Goal: Communication & Community: Answer question/provide support

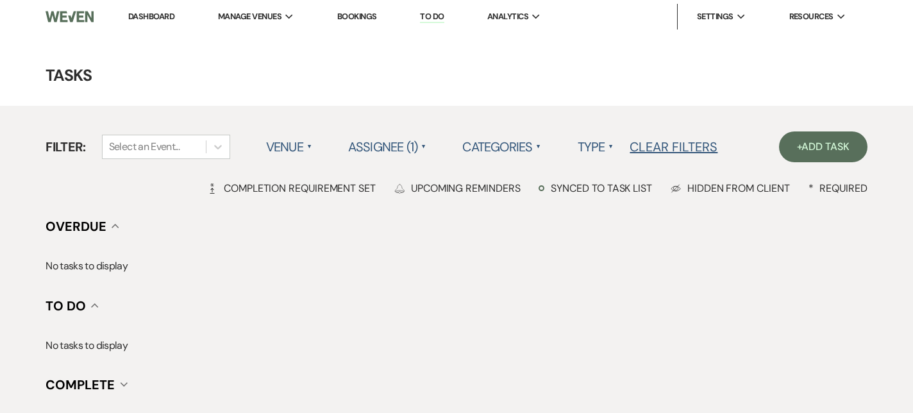
click at [156, 14] on link "Dashboard" at bounding box center [151, 16] width 46 height 11
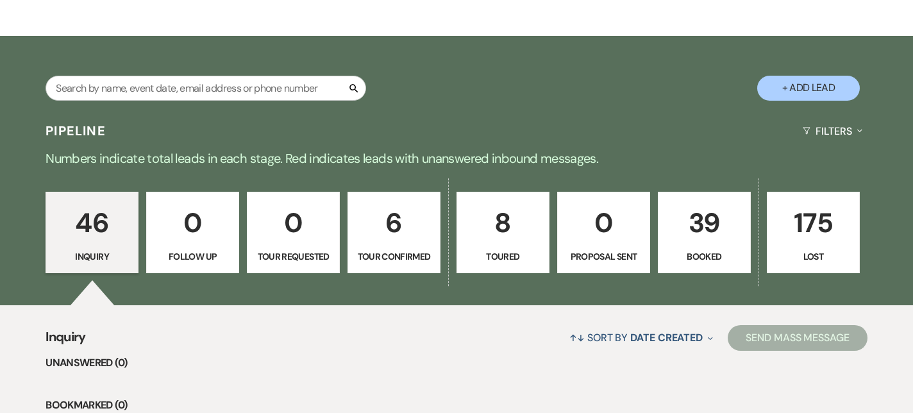
scroll to position [250, 0]
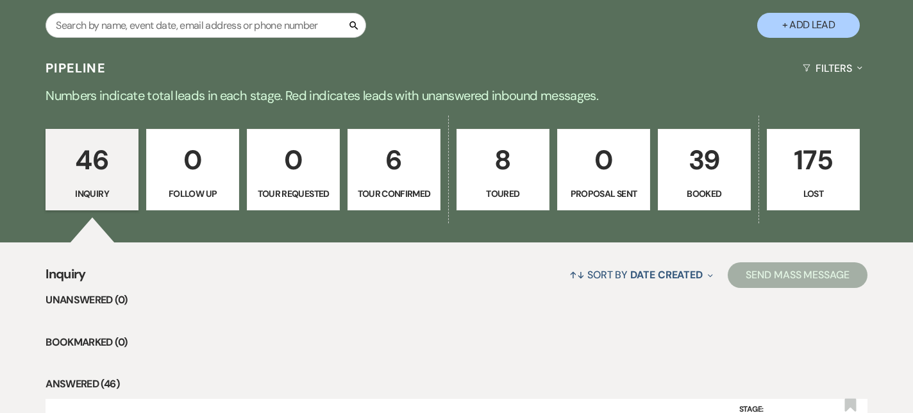
click at [717, 171] on p "39" at bounding box center [704, 159] width 76 height 43
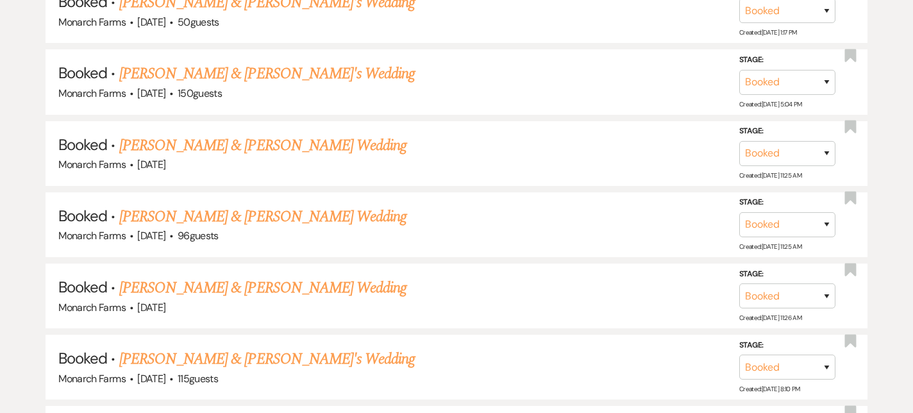
scroll to position [748, 0]
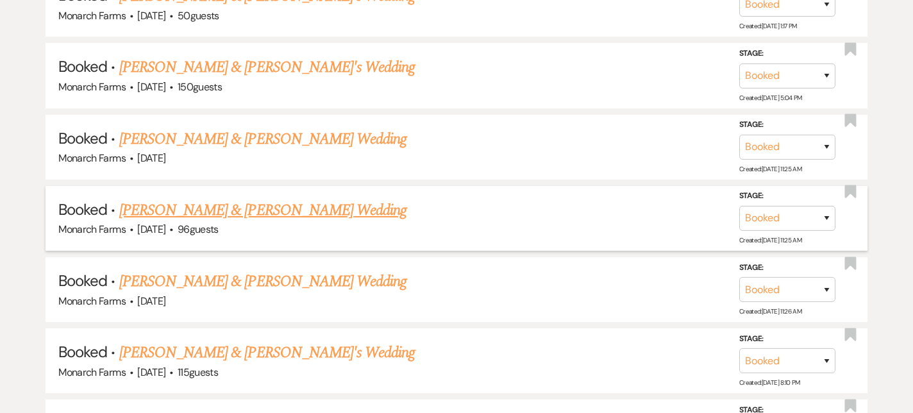
click at [247, 208] on link "[PERSON_NAME] & [PERSON_NAME] Wedding" at bounding box center [262, 210] width 287 height 23
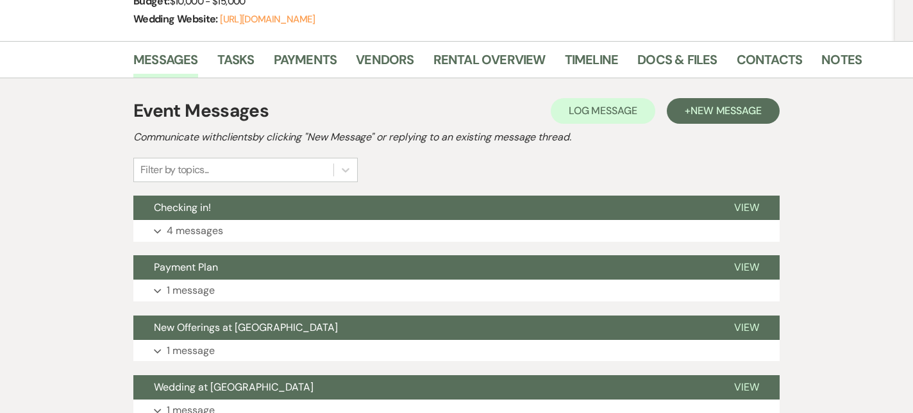
scroll to position [227, 0]
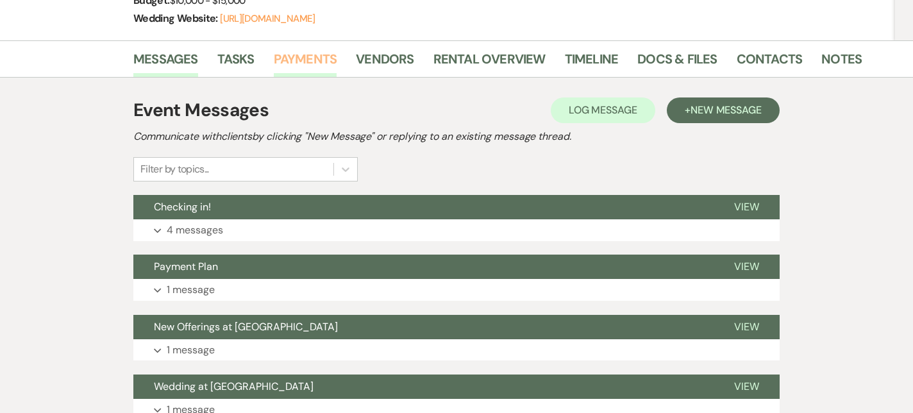
click at [309, 52] on link "Payments" at bounding box center [305, 63] width 63 height 28
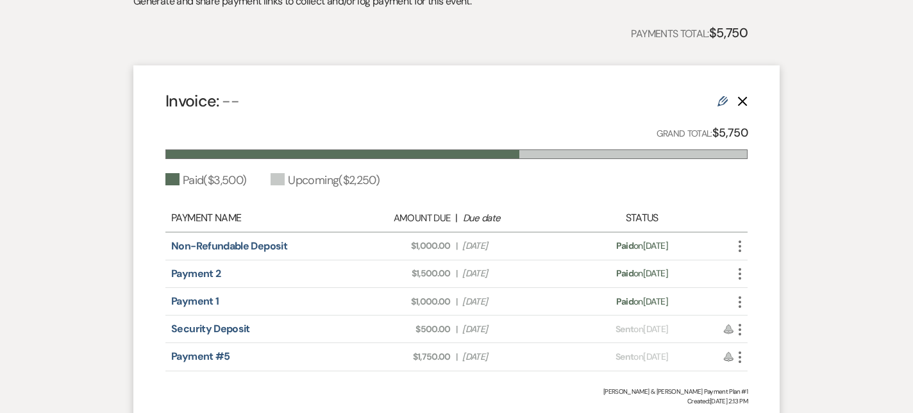
scroll to position [400, 0]
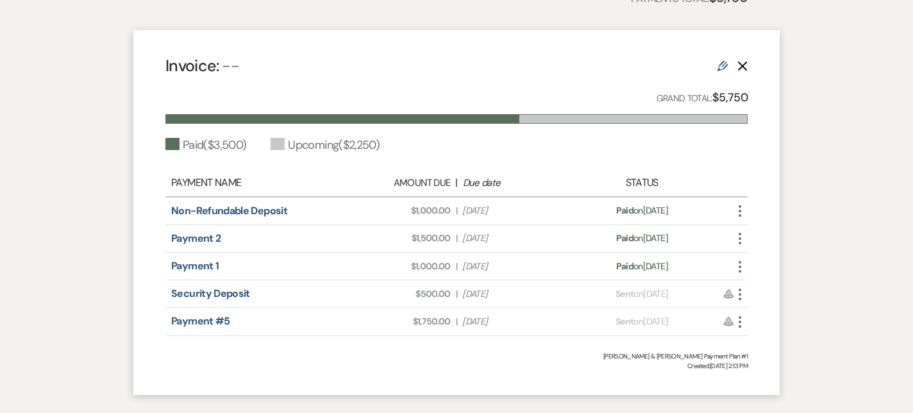
drag, startPoint x: 164, startPoint y: 269, endPoint x: 749, endPoint y: 276, distance: 585.2
click at [749, 276] on div "Invoice: -- Edit Delete Grand Total: $5,750 Paid ( $3,500 ) Upcoming ( $2,250 )…" at bounding box center [456, 212] width 646 height 365
click at [313, 274] on div "Payment 1 Amount Due: $1,000.00 | Due Date [DATE] Payment status: Paid on [DATE…" at bounding box center [456, 267] width 582 height 28
click at [740, 267] on icon "More" at bounding box center [739, 266] width 15 height 15
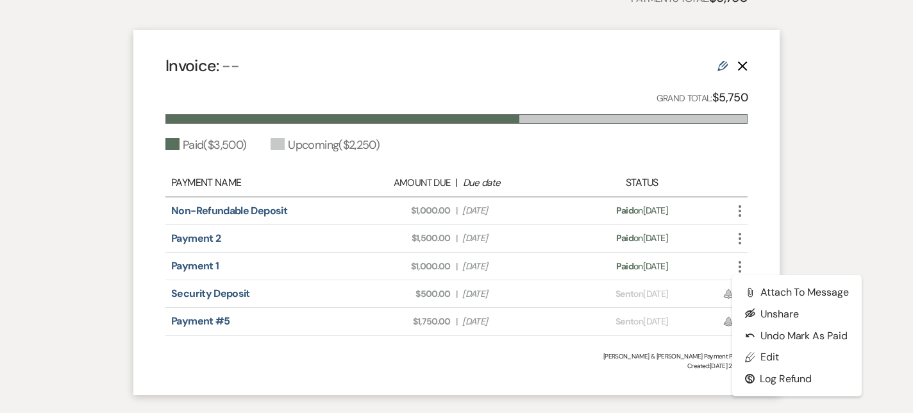
click at [740, 267] on use "button" at bounding box center [739, 267] width 3 height 12
click at [767, 331] on button "Undo Undo Mark as Paid" at bounding box center [796, 335] width 129 height 22
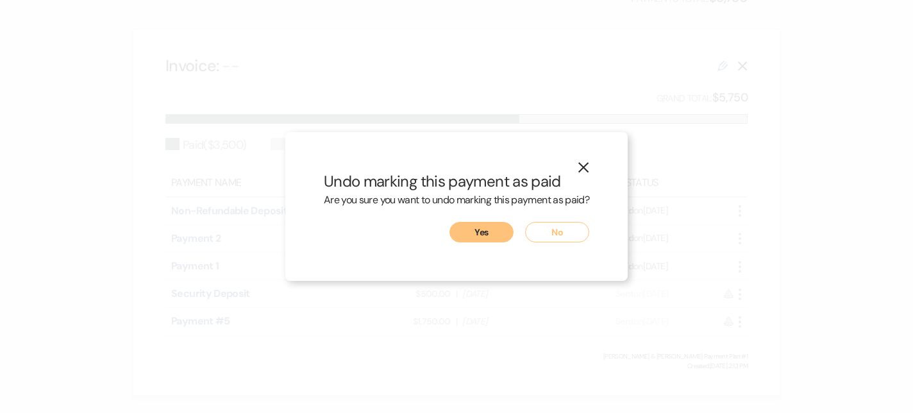
click at [511, 225] on button "Yes" at bounding box center [481, 232] width 64 height 21
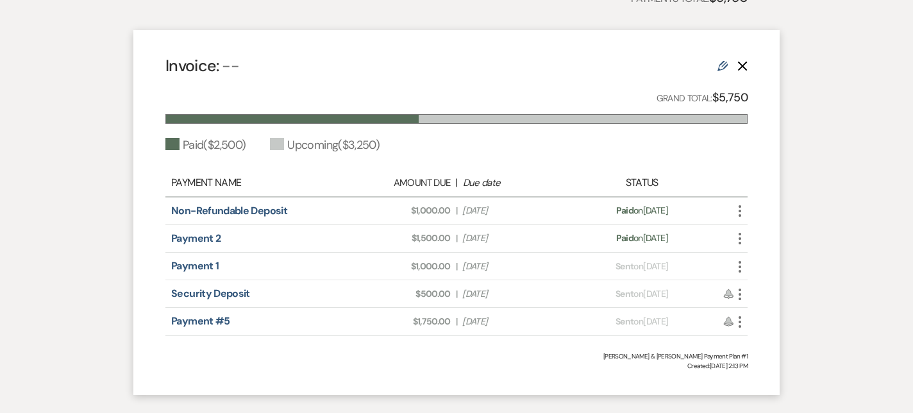
click at [739, 320] on use "button" at bounding box center [739, 322] width 3 height 12
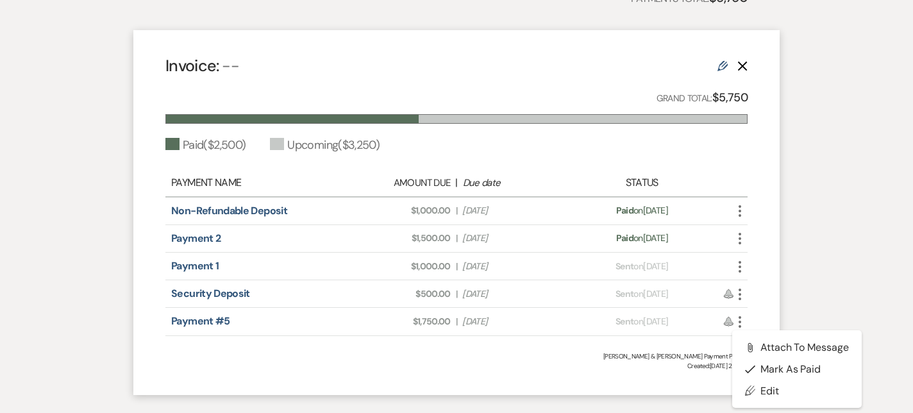
click at [738, 298] on use "button" at bounding box center [739, 294] width 3 height 12
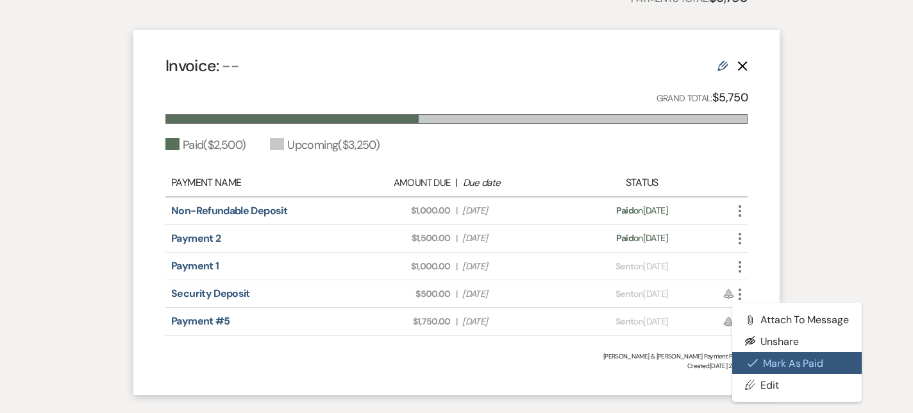
click at [779, 362] on button "Check [PERSON_NAME] [PERSON_NAME] as Paid" at bounding box center [796, 363] width 129 height 22
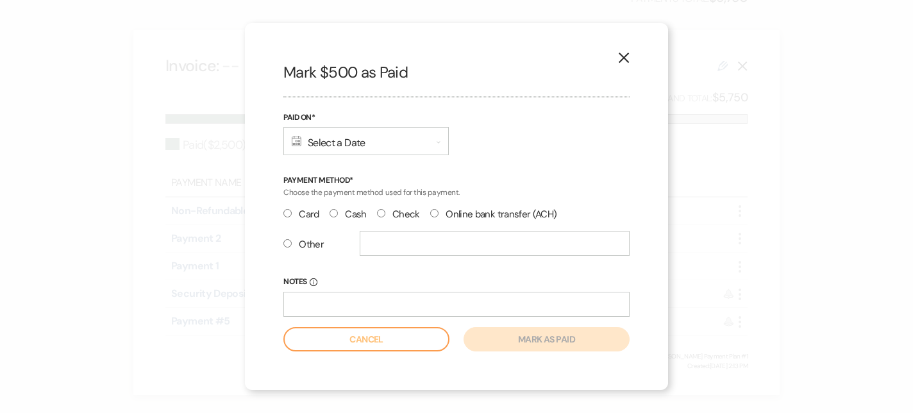
click at [331, 140] on div "Calendar Select a Date Expand" at bounding box center [365, 141] width 165 height 28
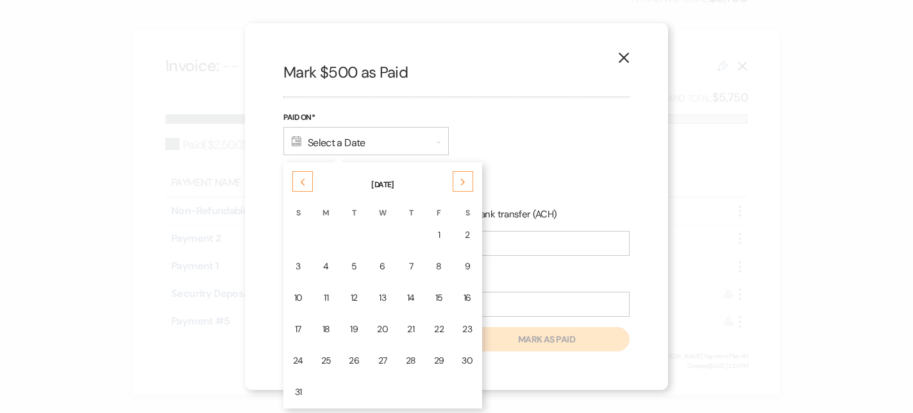
click at [301, 169] on th "[DATE]" at bounding box center [383, 176] width 196 height 27
click at [301, 179] on icon "Previous" at bounding box center [302, 182] width 6 height 8
click at [299, 183] on icon "Previous" at bounding box center [302, 182] width 6 height 8
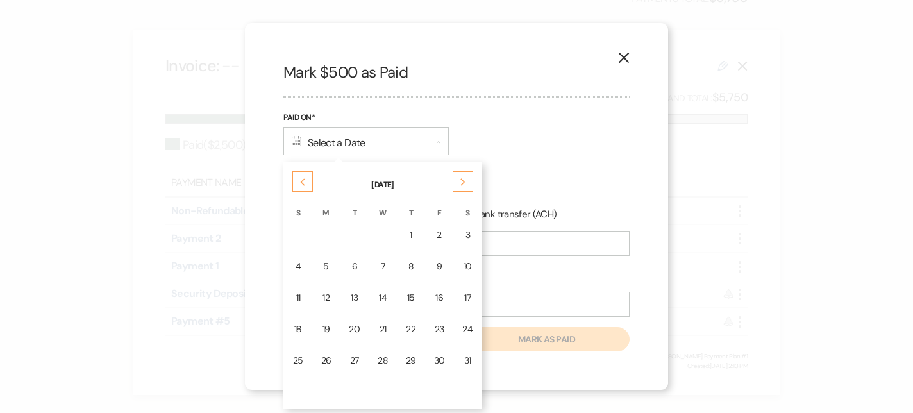
click at [299, 183] on icon "Previous" at bounding box center [302, 182] width 6 height 8
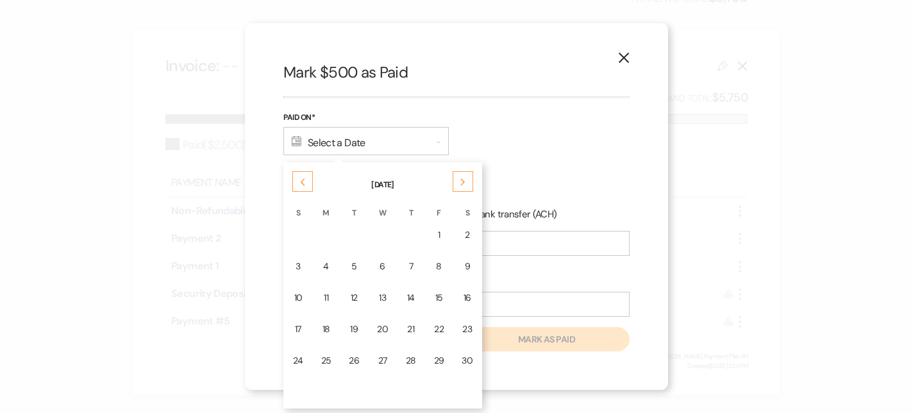
click at [299, 183] on icon "Previous" at bounding box center [302, 182] width 6 height 8
click at [454, 230] on td "5" at bounding box center [467, 235] width 27 height 30
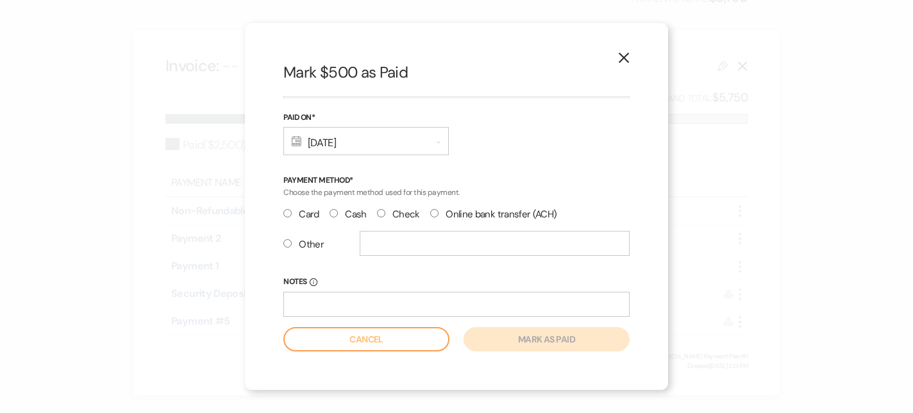
click at [379, 211] on input "Check" at bounding box center [381, 213] width 8 height 8
radio input "true"
click at [549, 338] on button "Mark as paid" at bounding box center [546, 339] width 166 height 24
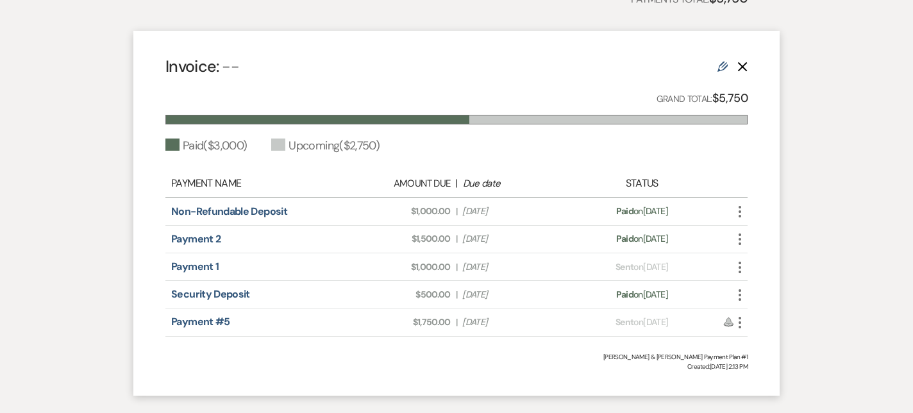
scroll to position [401, 0]
click at [801, 269] on div "Payments Generate and share payment links to collect and/or log payment for thi…" at bounding box center [456, 155] width 731 height 503
click at [804, 267] on div "Payments Generate and share payment links to collect and/or log payment for thi…" at bounding box center [456, 155] width 731 height 503
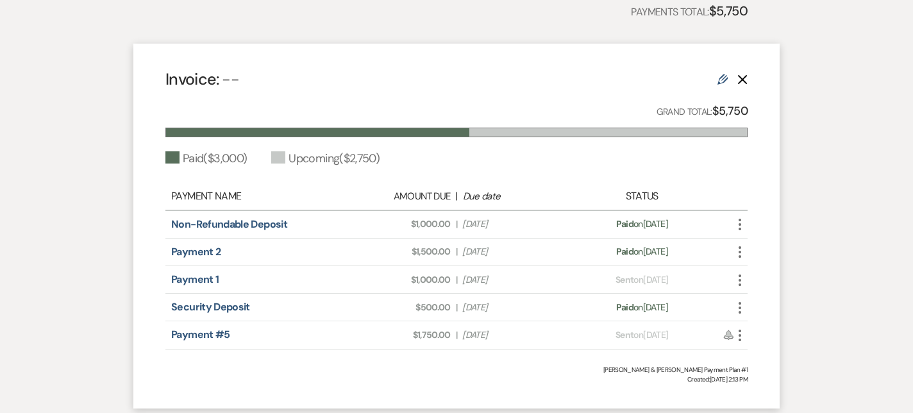
click at [890, 154] on div "Messages Tasks Payments Vendors Rental Overview Timeline Docs & Files Contacts …" at bounding box center [456, 151] width 913 height 540
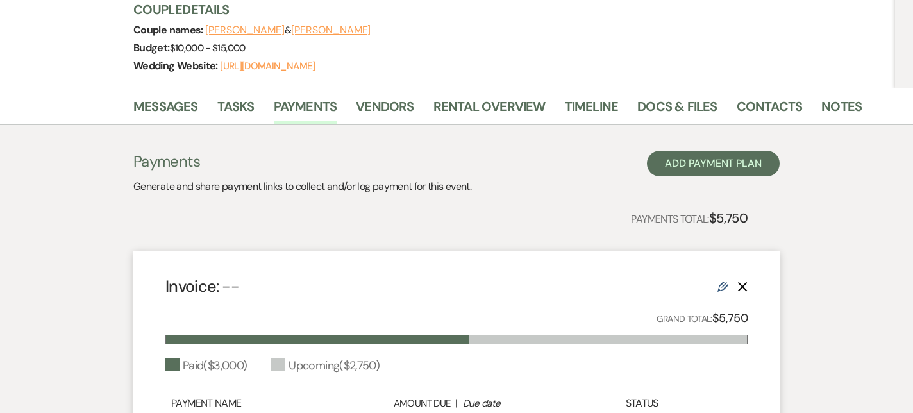
scroll to position [0, 0]
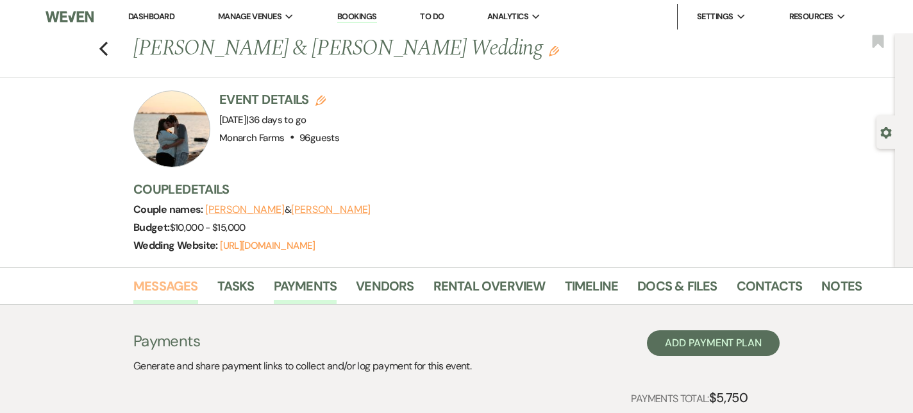
click at [162, 295] on link "Messages" at bounding box center [165, 290] width 65 height 28
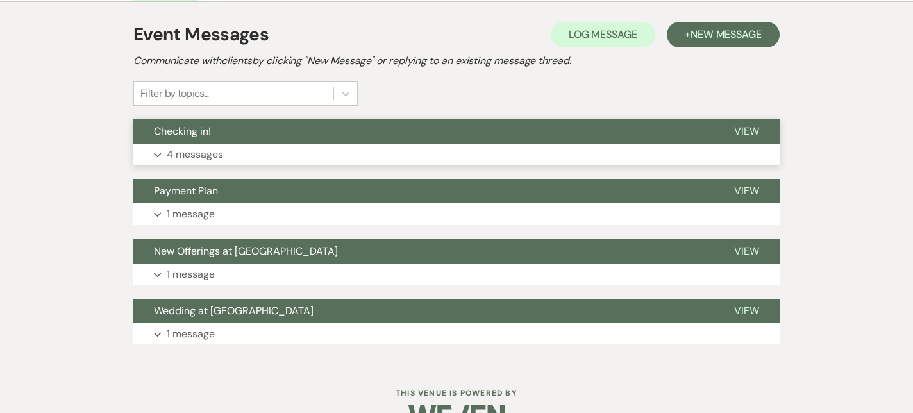
scroll to position [296, 0]
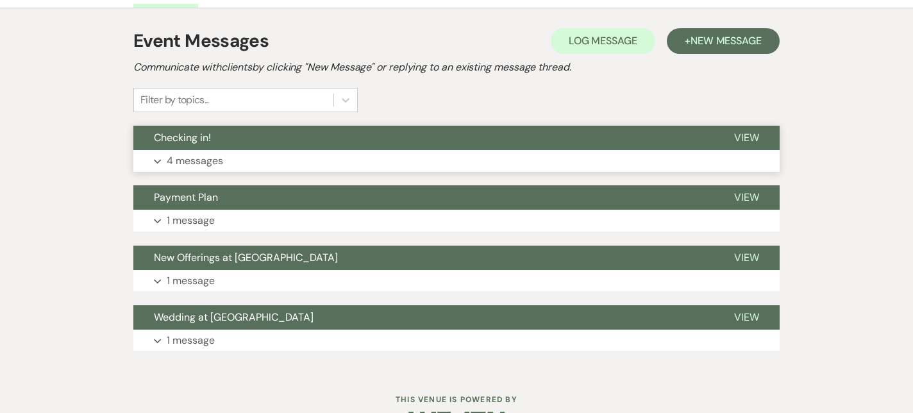
click at [195, 158] on p "4 messages" at bounding box center [195, 161] width 56 height 17
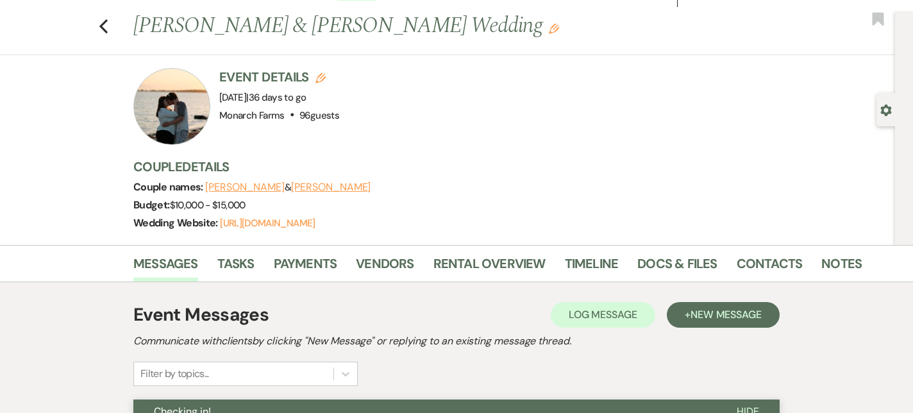
scroll to position [0, 0]
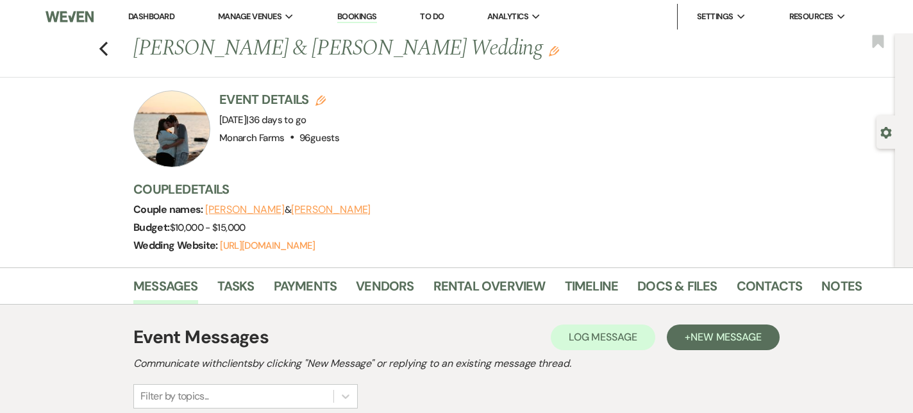
click at [142, 12] on link "Dashboard" at bounding box center [151, 16] width 46 height 11
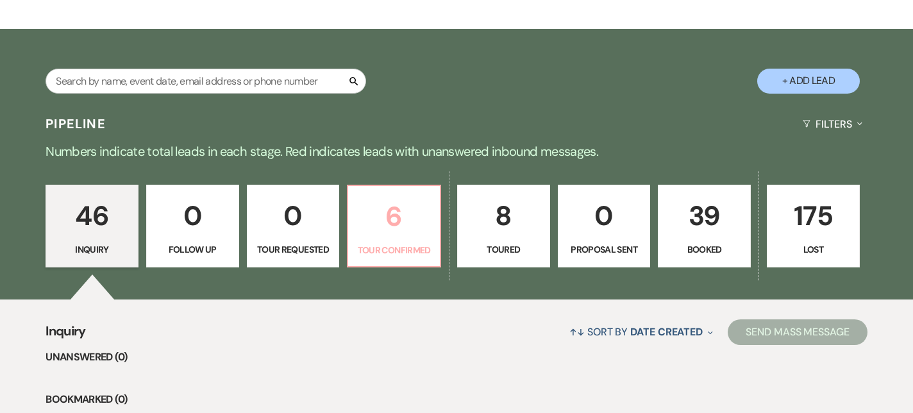
click at [435, 228] on link "6 Tour Confirmed" at bounding box center [394, 226] width 94 height 83
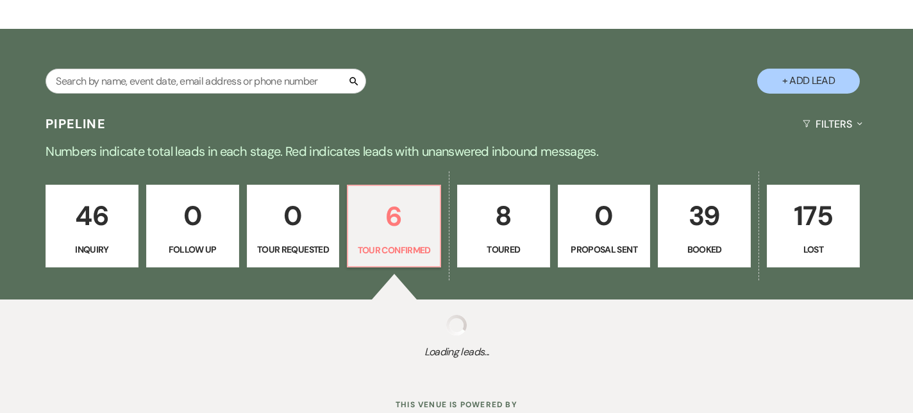
select select "4"
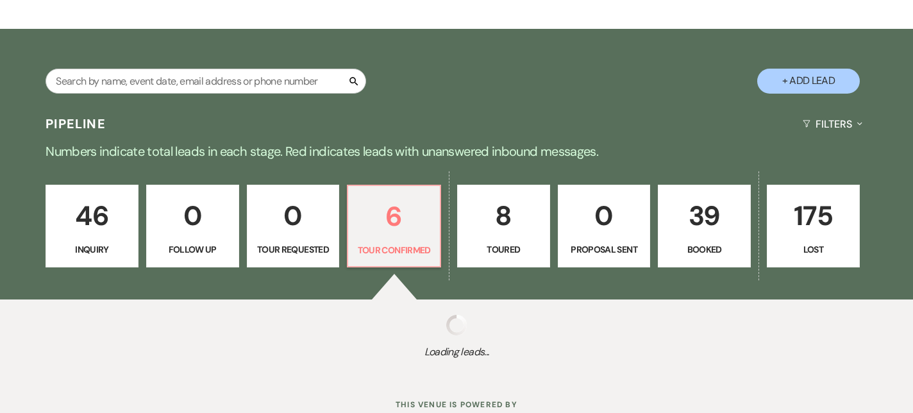
select select "4"
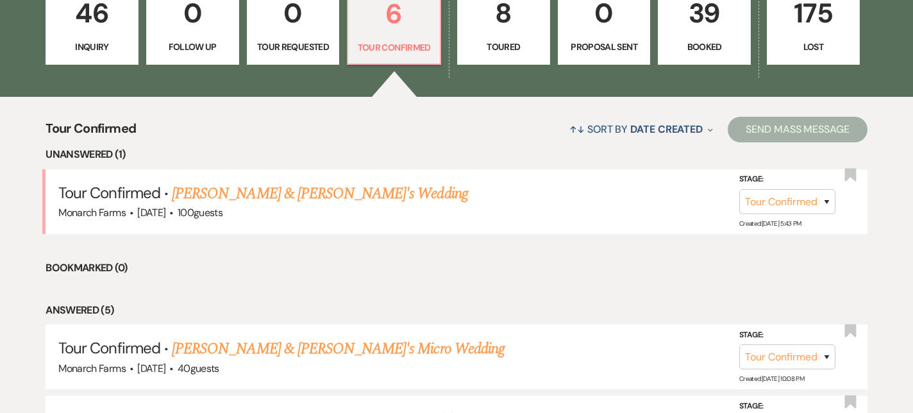
scroll to position [476, 0]
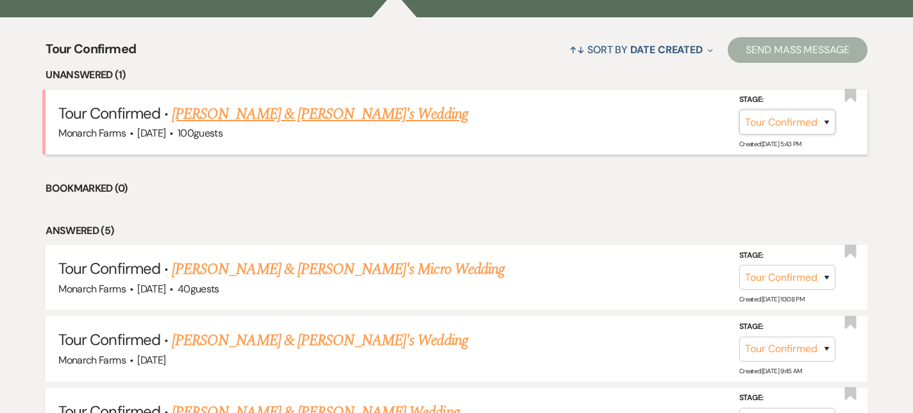
click at [795, 110] on select "Inquiry Follow Up Tour Requested Tour Confirmed Toured Proposal Sent Booked Lost" at bounding box center [787, 122] width 96 height 25
select select "5"
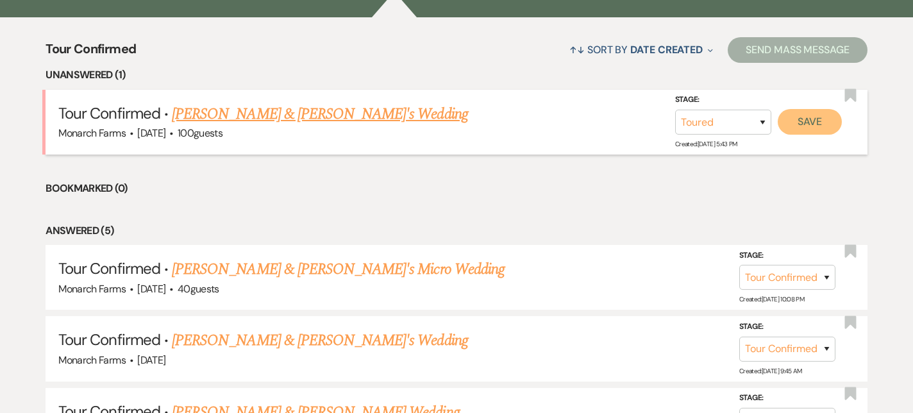
click at [818, 122] on button "Save" at bounding box center [809, 122] width 64 height 26
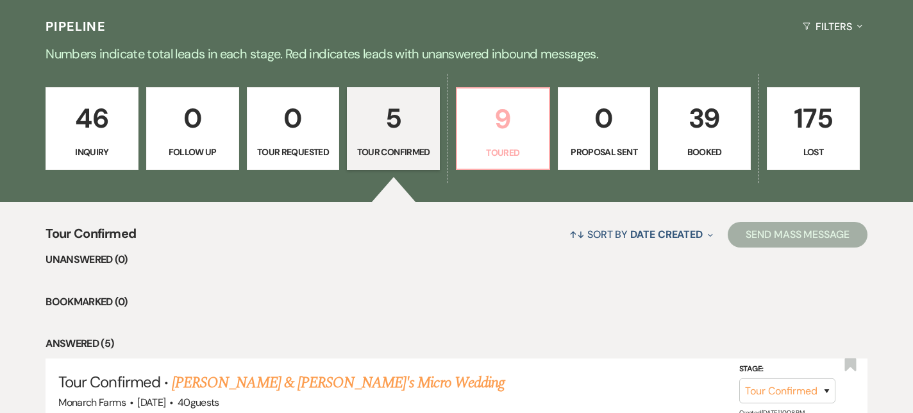
click at [489, 149] on p "Toured" at bounding box center [503, 152] width 76 height 14
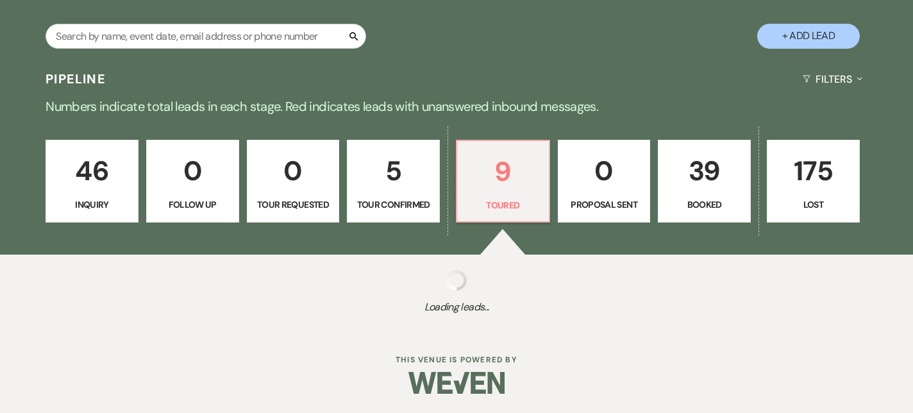
select select "5"
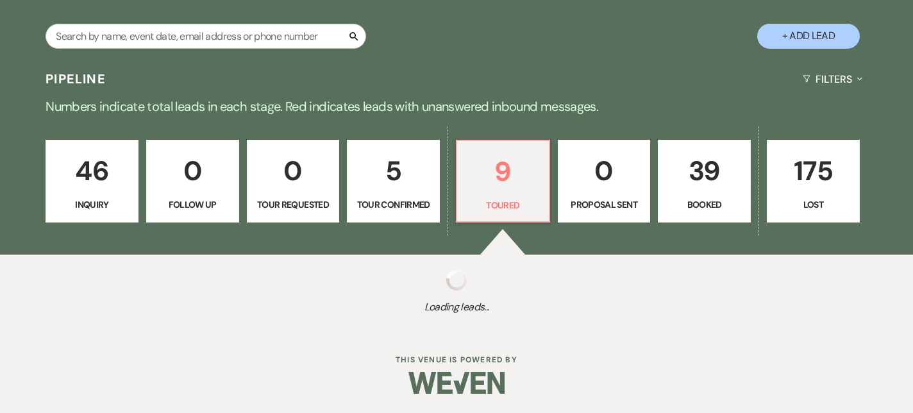
select select "5"
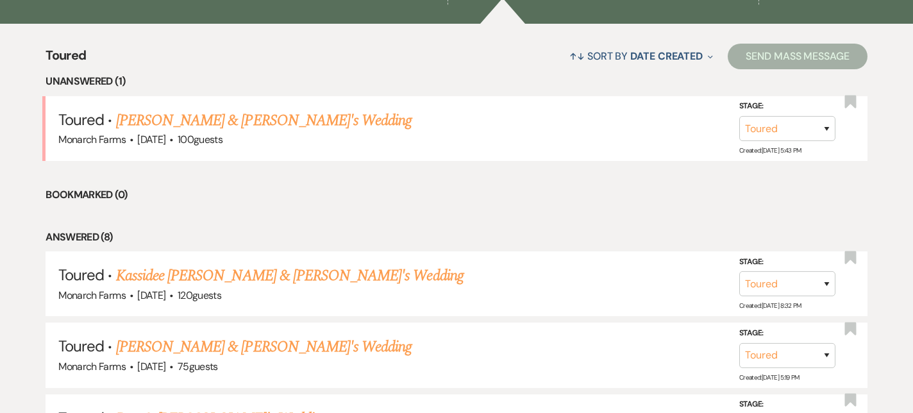
scroll to position [476, 0]
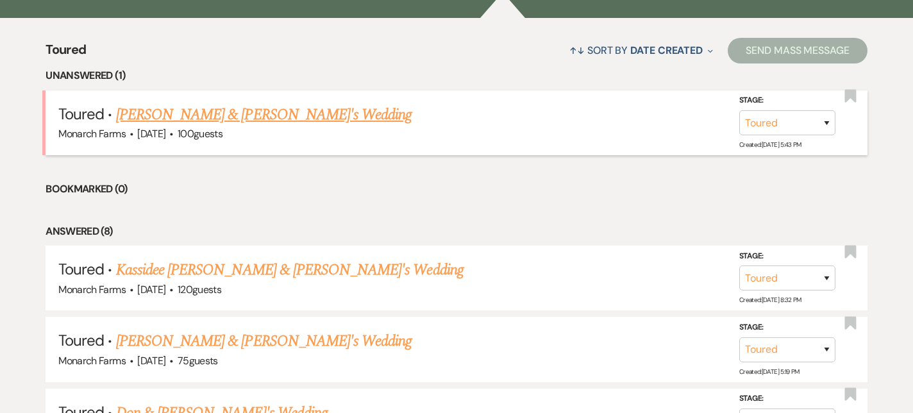
click at [260, 121] on link "[PERSON_NAME] & [PERSON_NAME]'s Wedding" at bounding box center [264, 114] width 296 height 23
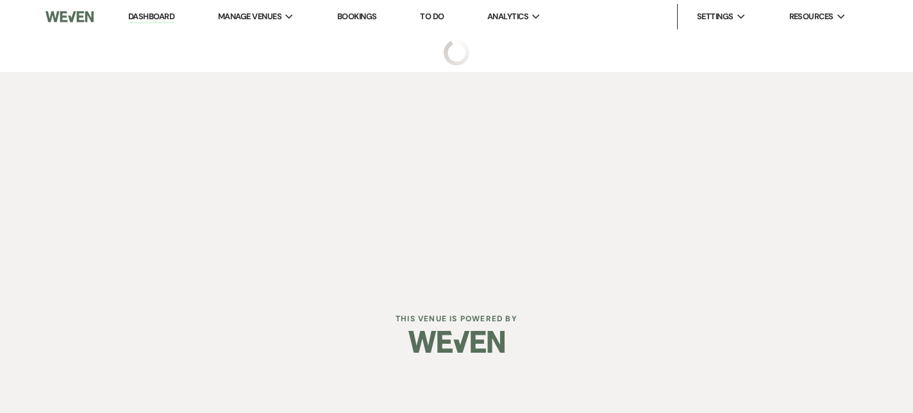
select select "5"
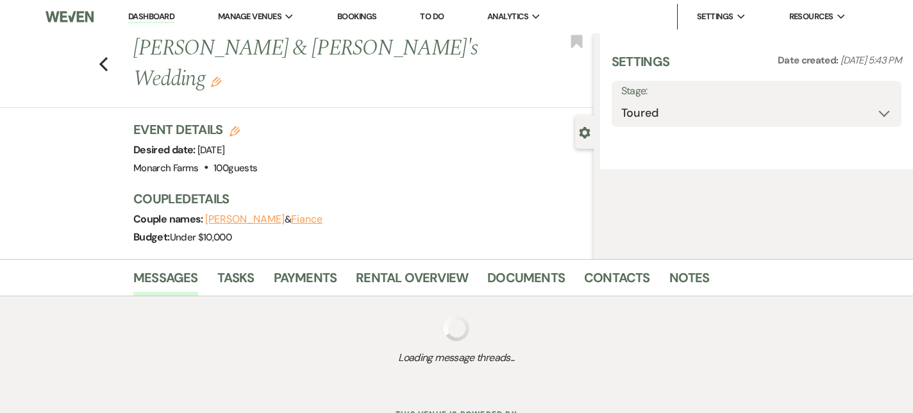
select select "5"
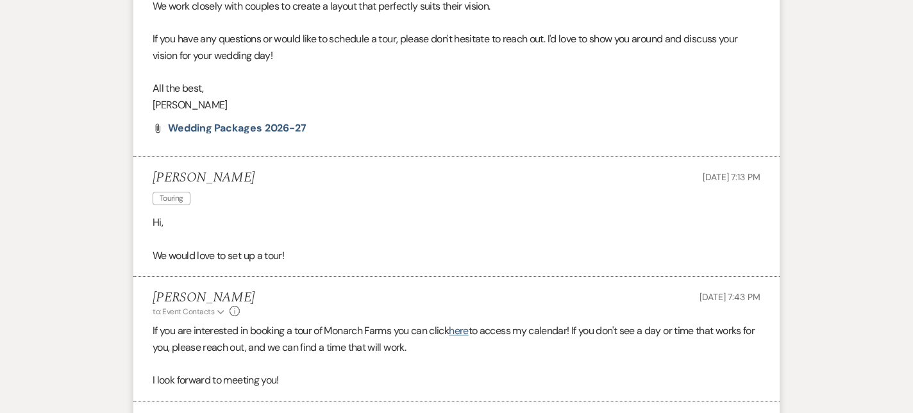
scroll to position [1589, 0]
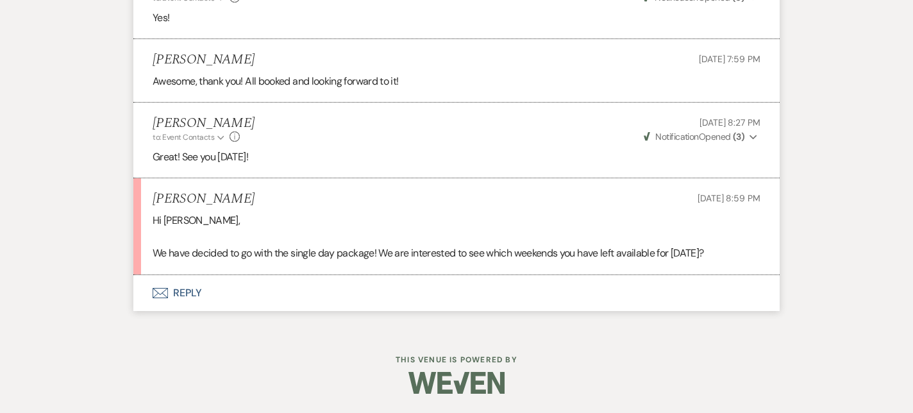
click at [237, 292] on button "Envelope Reply" at bounding box center [456, 293] width 646 height 36
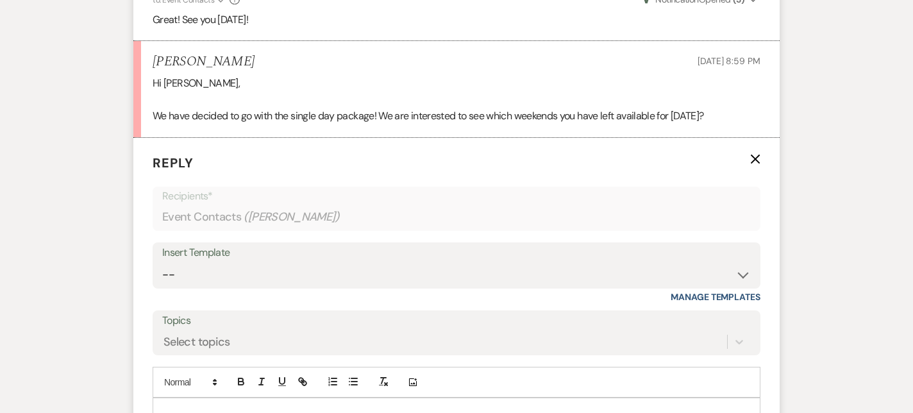
scroll to position [1791, 0]
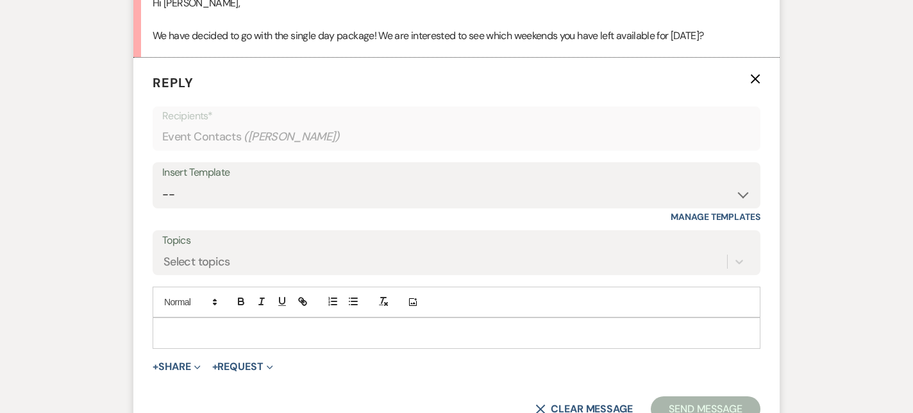
click at [182, 340] on p at bounding box center [456, 333] width 587 height 14
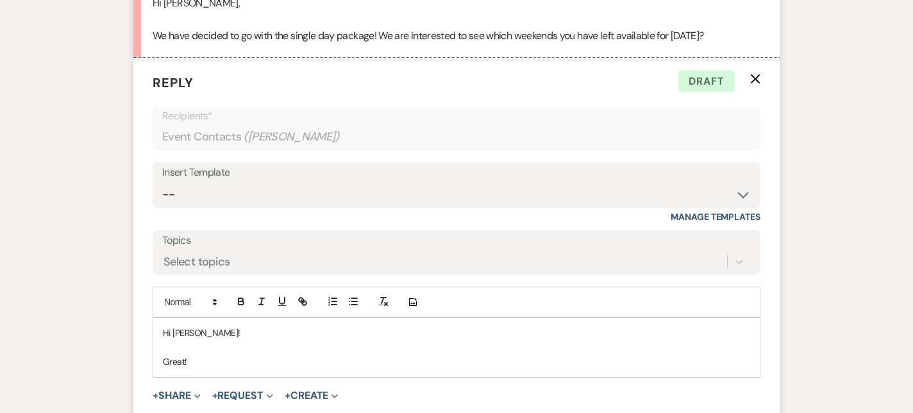
scroll to position [1789, 0]
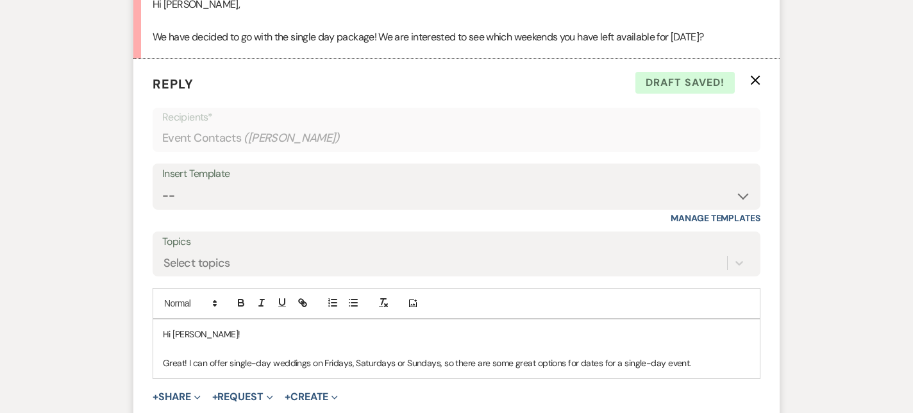
click at [392, 370] on p "Great! I can offer single-day weddings on Fridays, Saturdays or Sundays, so the…" at bounding box center [456, 363] width 587 height 14
click at [695, 356] on p at bounding box center [456, 349] width 587 height 14
click at [695, 370] on p "Great! I can offer single-day weddings on Fridays, Saturdays, or Sundays, so th…" at bounding box center [456, 363] width 587 height 14
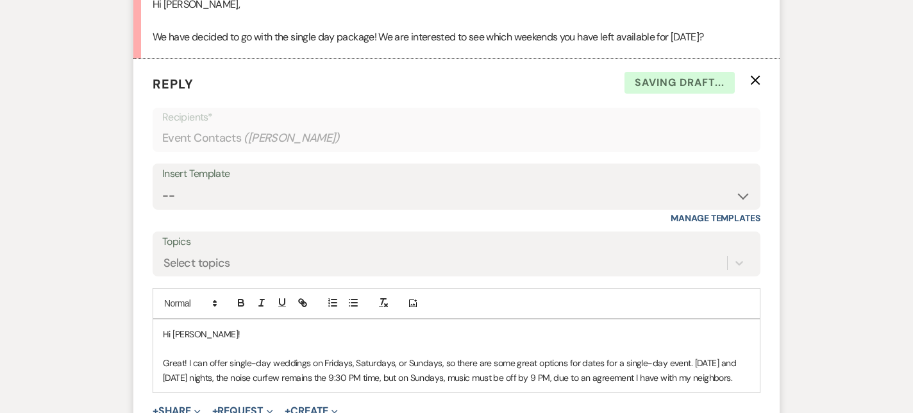
scroll to position [1808, 0]
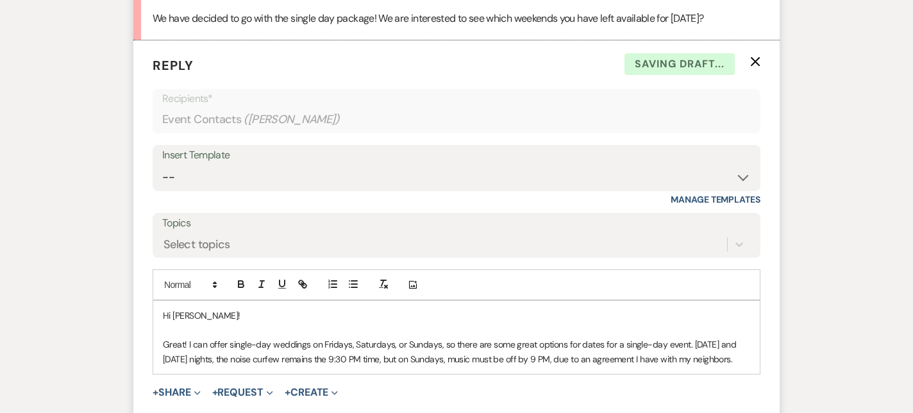
click at [750, 374] on div "Hi [PERSON_NAME]! Great! I can offer single-day weddings on Fridays, Saturdays,…" at bounding box center [456, 337] width 606 height 73
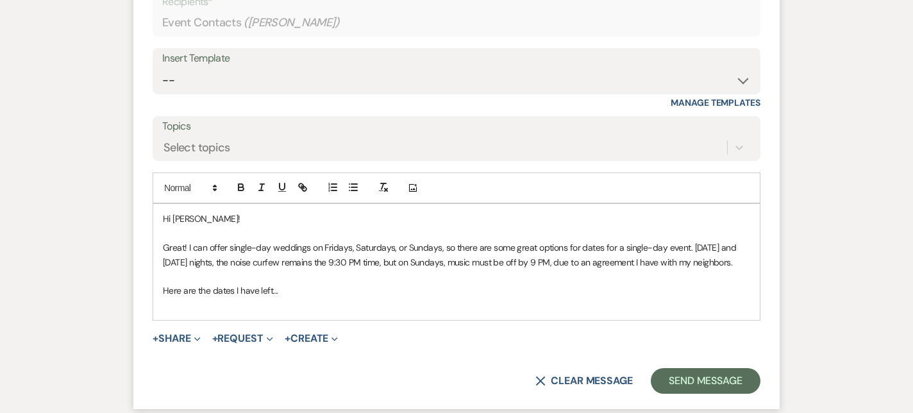
scroll to position [1906, 0]
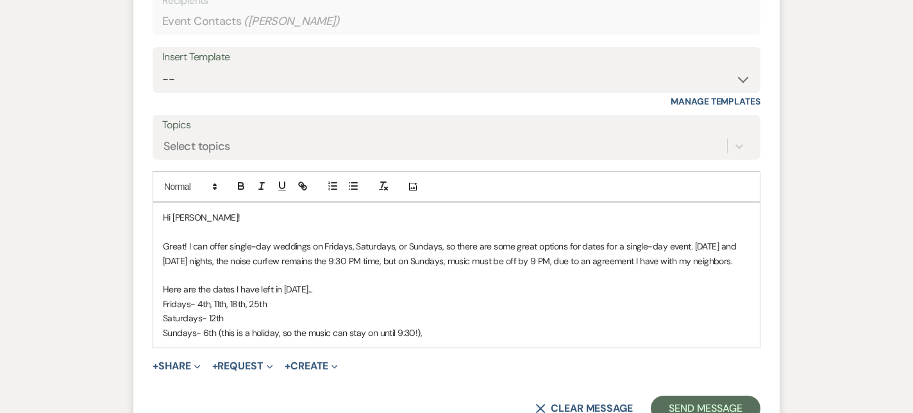
click at [276, 340] on p "Sundays- 6th (this is a holiday, so the music can stay on until 9:30!)," at bounding box center [456, 333] width 587 height 14
click at [556, 340] on p "Sundays- 6th (this is a holiday weekend, so the music can stay on until 9:30!)," at bounding box center [456, 333] width 587 height 14
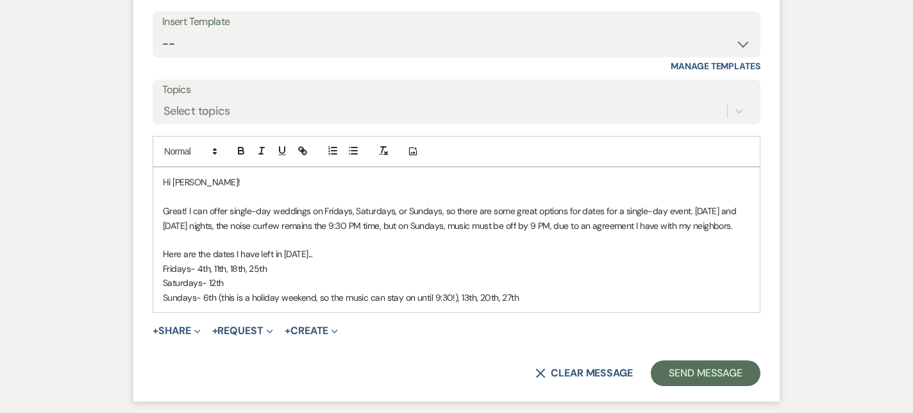
scroll to position [1945, 0]
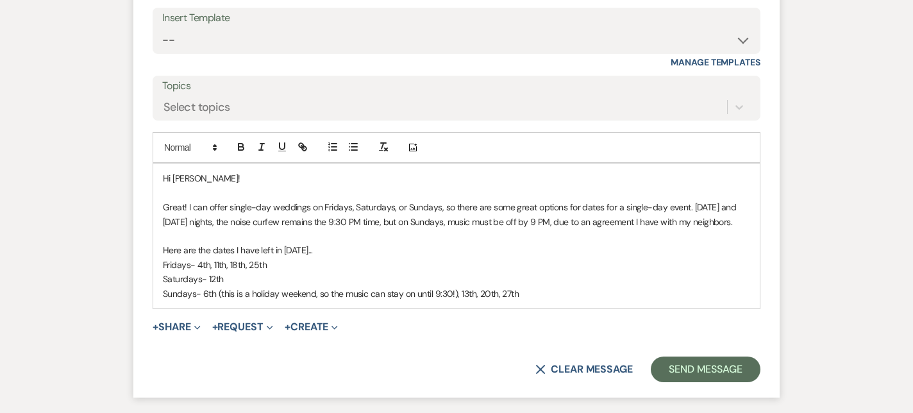
click at [191, 272] on p "Fridays- 4th, 11th, 18th, 25th" at bounding box center [456, 265] width 587 height 14
click at [200, 286] on p "Saturdays- 12th" at bounding box center [456, 279] width 587 height 14
click at [197, 301] on p "Sundays- 6th (this is a holiday weekend, so the music can stay on until 9:30!),…" at bounding box center [456, 293] width 587 height 14
click at [567, 301] on p "[DATE]- 6th (this is a holiday weekend, so the music can stay on until 9:30!), …" at bounding box center [456, 293] width 587 height 14
drag, startPoint x: 163, startPoint y: 223, endPoint x: 152, endPoint y: 195, distance: 29.6
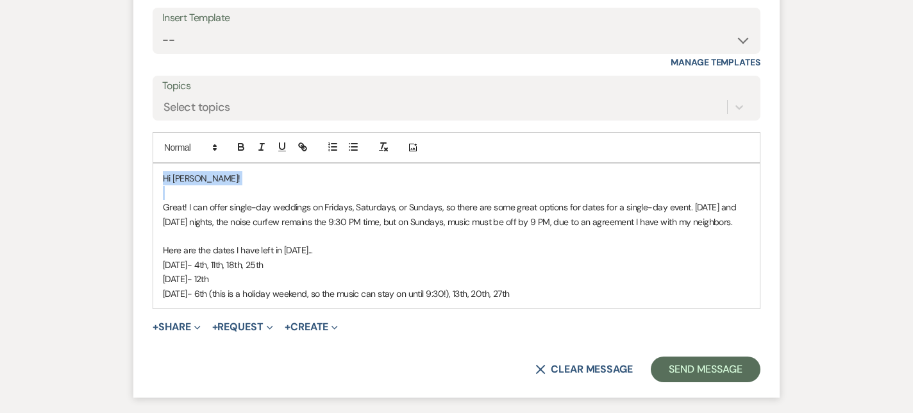
click at [153, 195] on div "Hi [PERSON_NAME]! Great! I can offer single-day weddings on Fridays, Saturdays,…" at bounding box center [457, 236] width 608 height 146
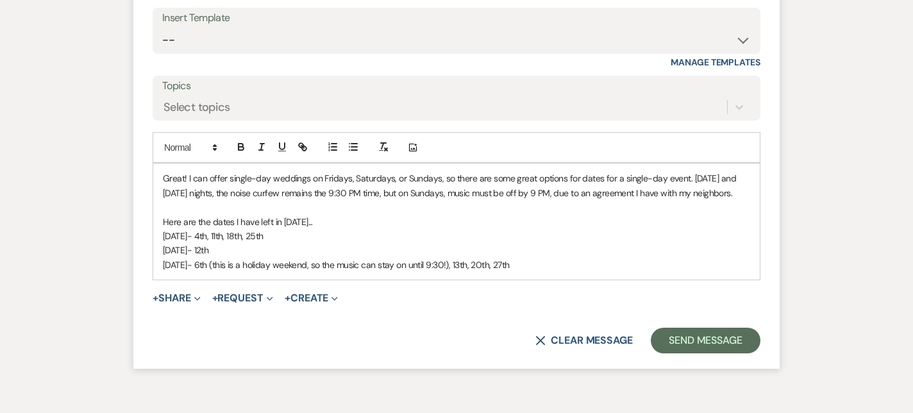
click at [284, 214] on p at bounding box center [456, 207] width 587 height 14
click at [335, 200] on p "Great! I can offer single-day weddings on Fridays, Saturdays, or Sundays, so th…" at bounding box center [456, 185] width 587 height 29
click at [380, 200] on p "Great! I can offer single-day weddings on Fridays, Saturdays, or Sundays, so th…" at bounding box center [456, 185] width 587 height 29
click at [508, 229] on p "Here are the dates I have left in [DATE]..." at bounding box center [456, 222] width 587 height 14
click at [628, 229] on p "Here are the dates I have left in [DATE]..." at bounding box center [456, 222] width 587 height 14
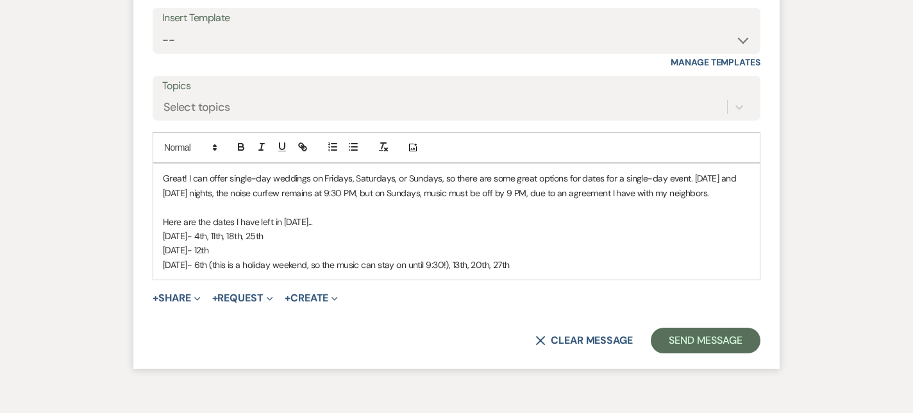
click at [197, 214] on p at bounding box center [456, 207] width 587 height 14
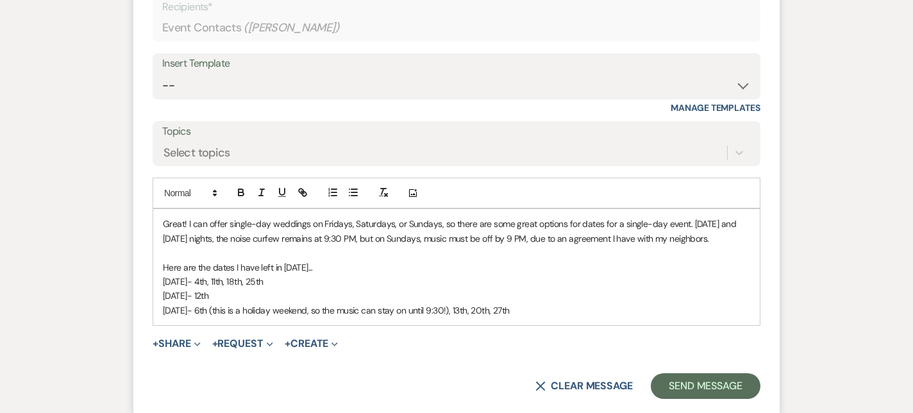
scroll to position [1905, 0]
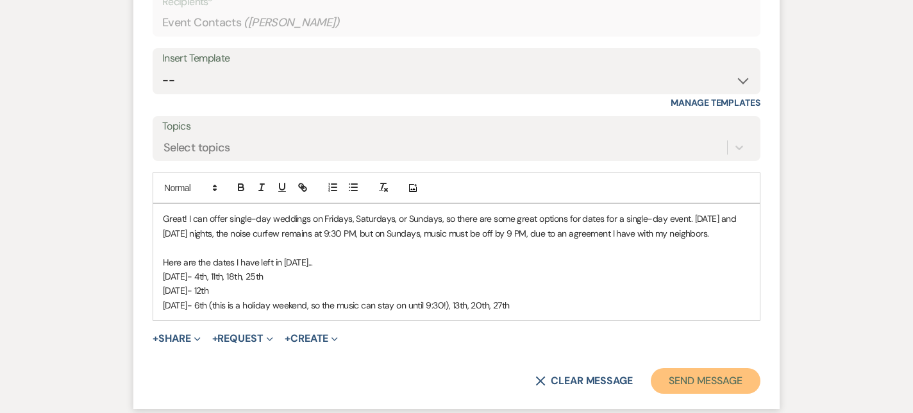
click at [738, 393] on button "Send Message" at bounding box center [706, 381] width 110 height 26
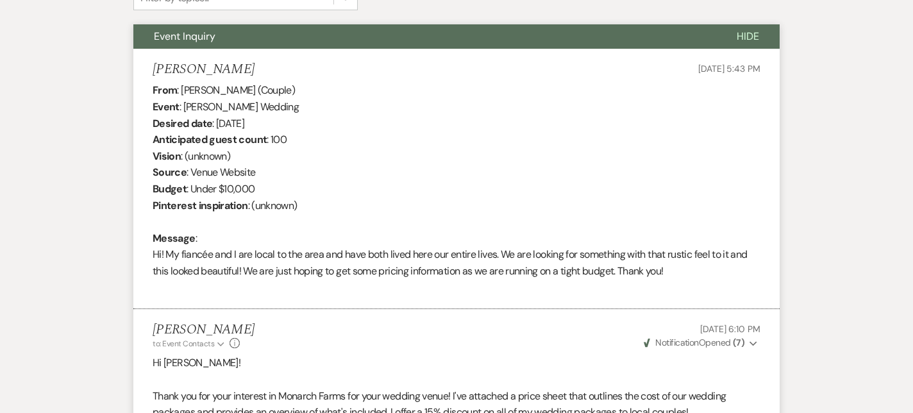
scroll to position [307, 0]
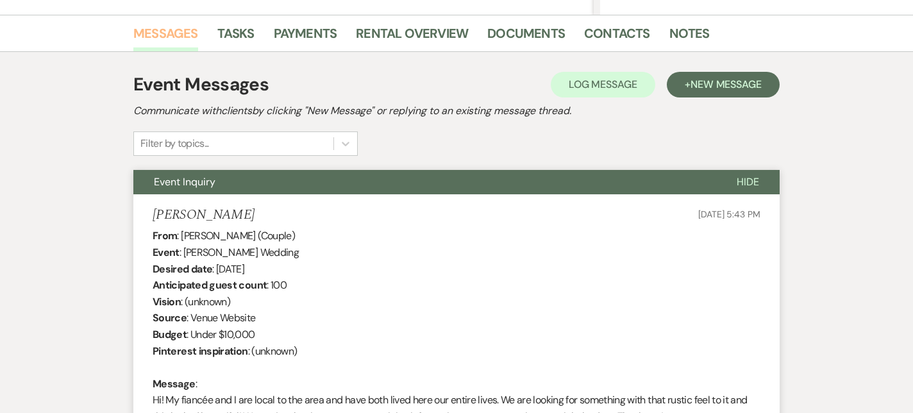
click at [167, 38] on link "Messages" at bounding box center [165, 37] width 65 height 28
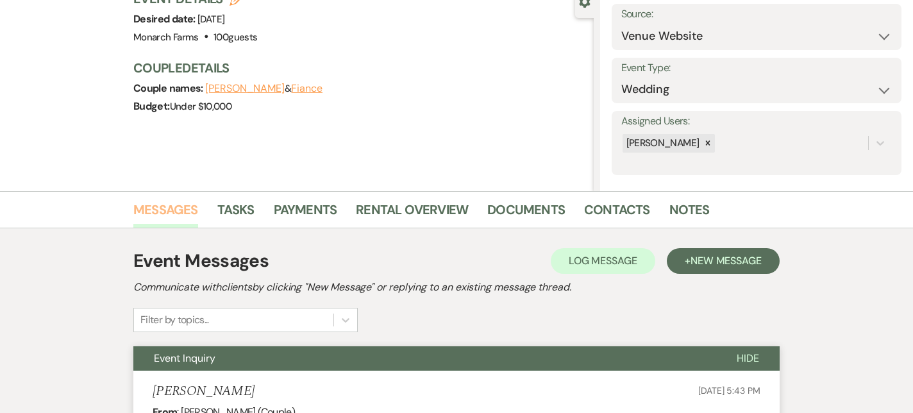
scroll to position [0, 0]
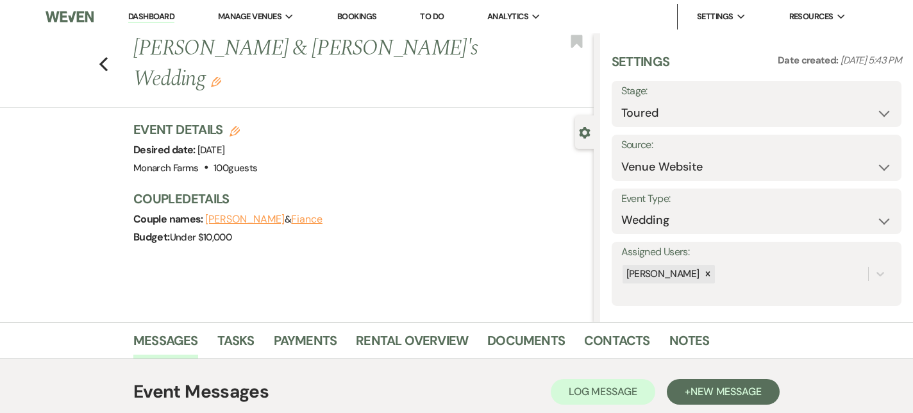
click at [156, 18] on link "Dashboard" at bounding box center [151, 17] width 46 height 12
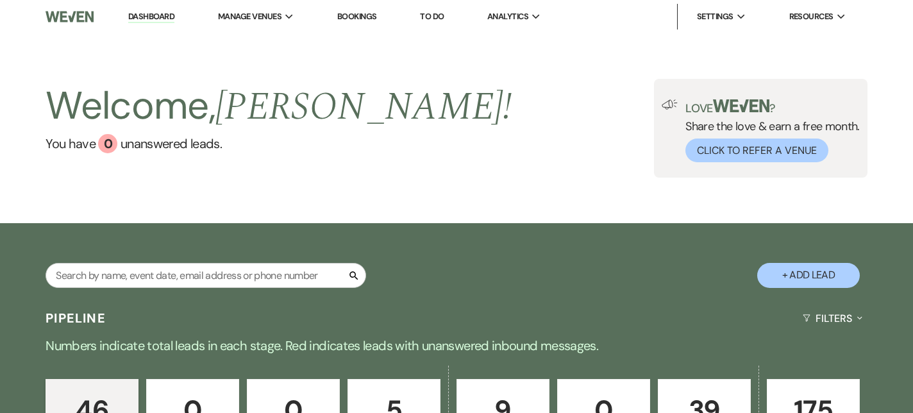
scroll to position [12, 0]
